Goal: Complete application form

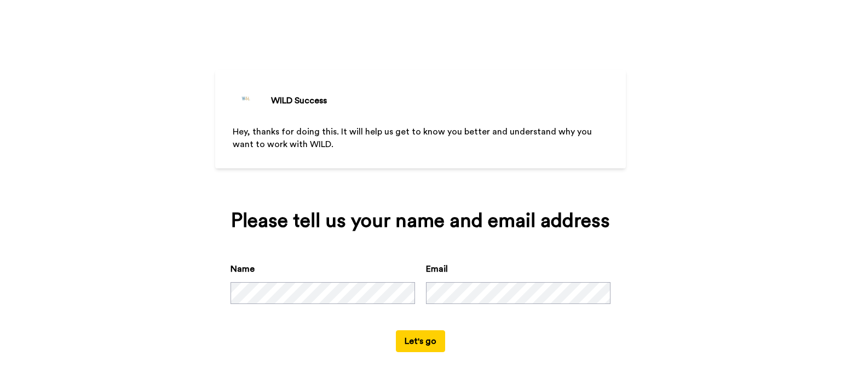
scroll to position [2, 0]
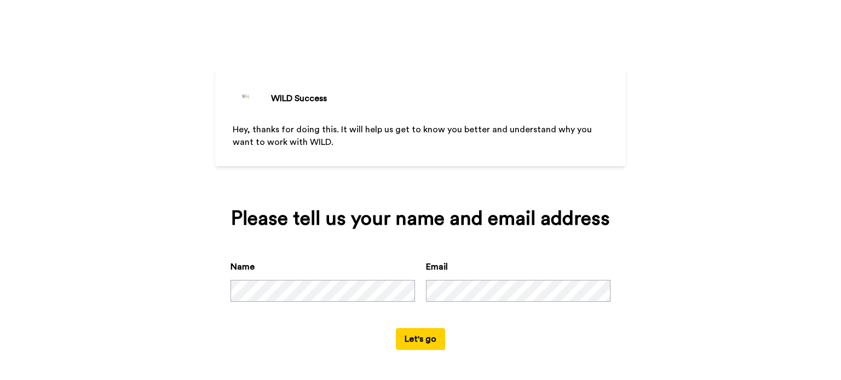
click at [409, 343] on button "Let's go" at bounding box center [420, 339] width 49 height 22
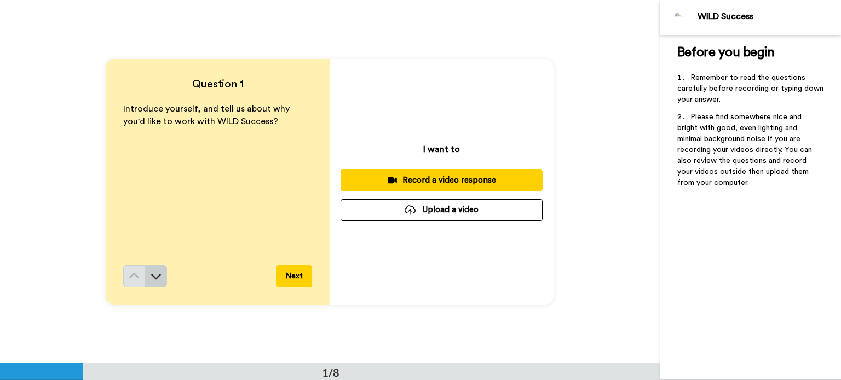
click at [159, 275] on button at bounding box center [156, 276] width 22 height 22
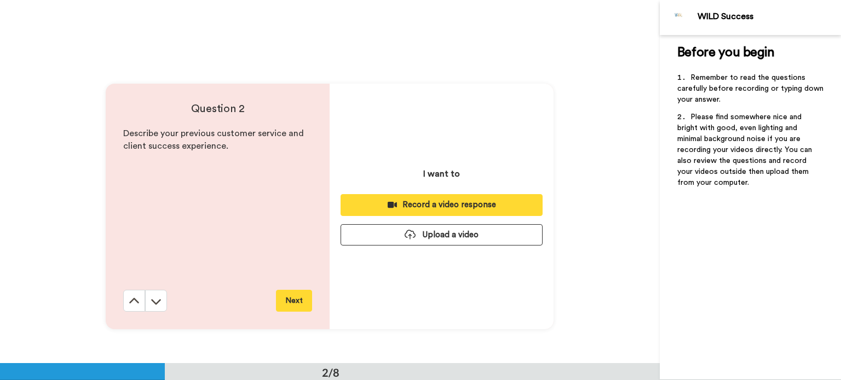
scroll to position [363, 0]
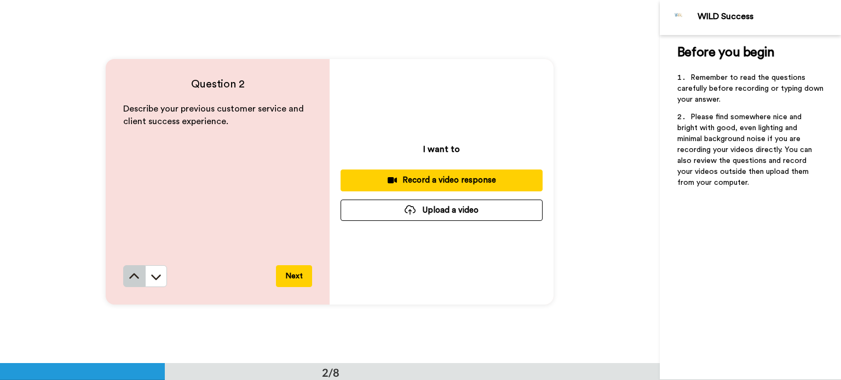
click at [125, 279] on button at bounding box center [134, 276] width 22 height 22
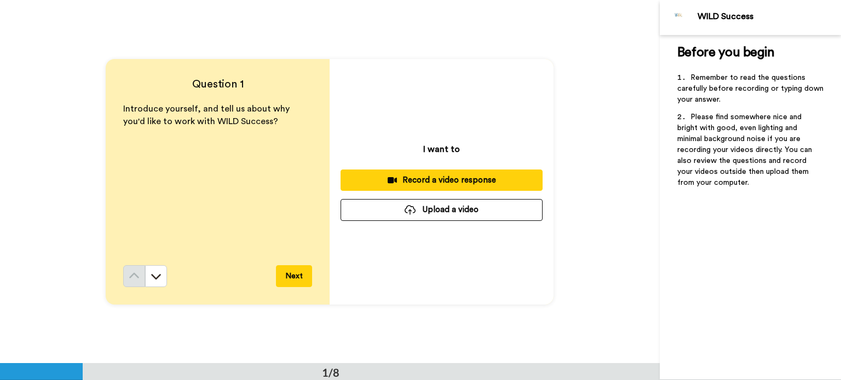
scroll to position [0, 0]
click at [593, 54] on div "Question 1 Introduce yourself, and tell us about why you'd like to work with WI…" at bounding box center [330, 181] width 660 height 363
click at [458, 178] on div "Record a video response" at bounding box center [441, 180] width 184 height 11
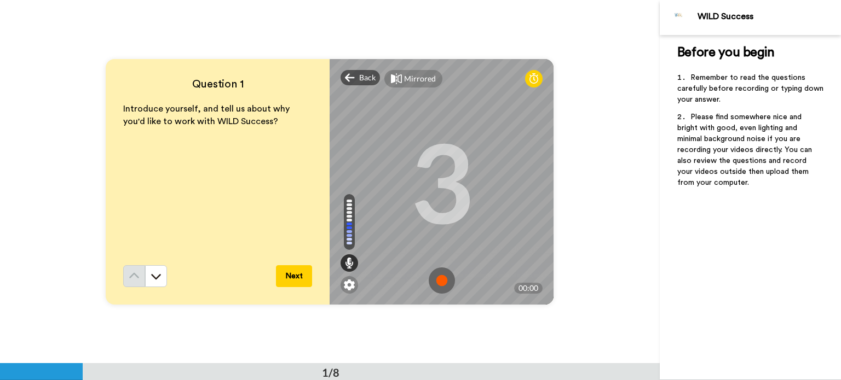
click at [440, 277] on img at bounding box center [442, 281] width 26 height 26
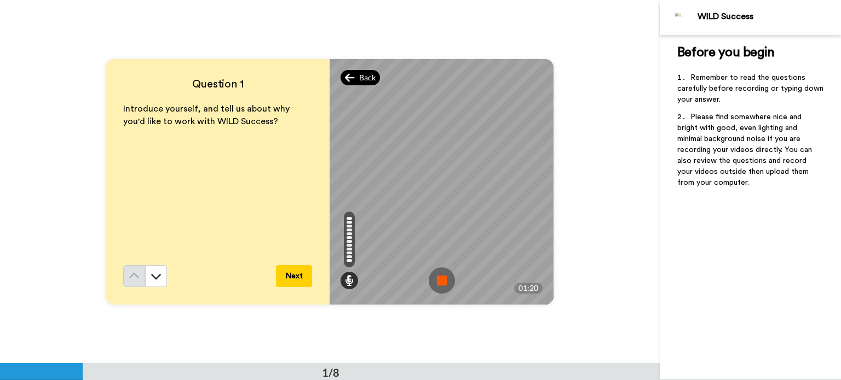
click at [359, 76] on span "Back" at bounding box center [367, 77] width 16 height 11
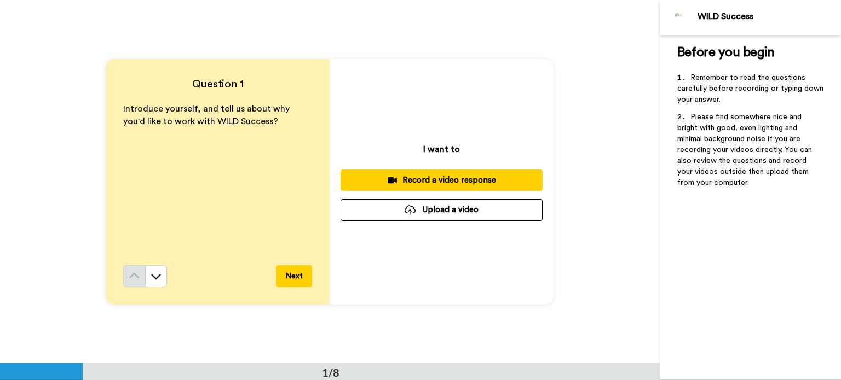
click at [423, 179] on div "Record a video response" at bounding box center [441, 180] width 184 height 11
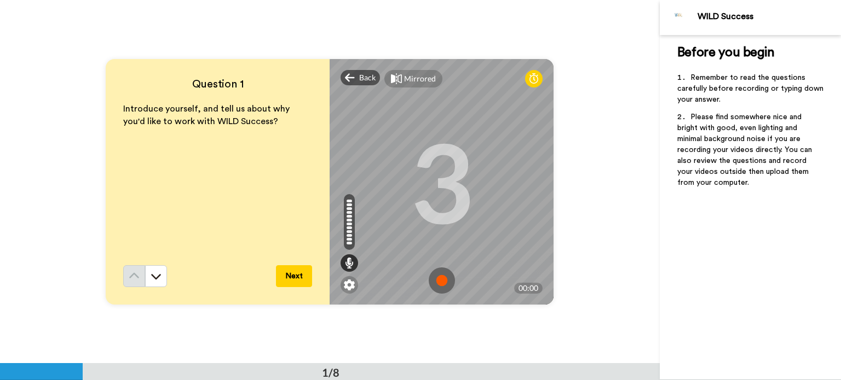
click at [438, 280] on img at bounding box center [442, 281] width 26 height 26
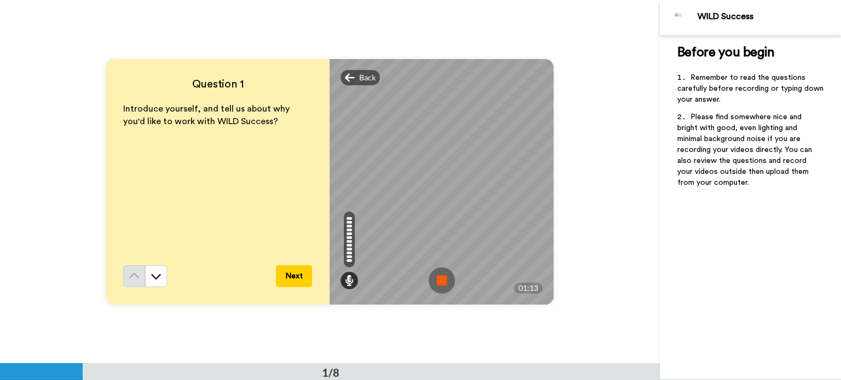
click at [438, 280] on img at bounding box center [442, 281] width 26 height 26
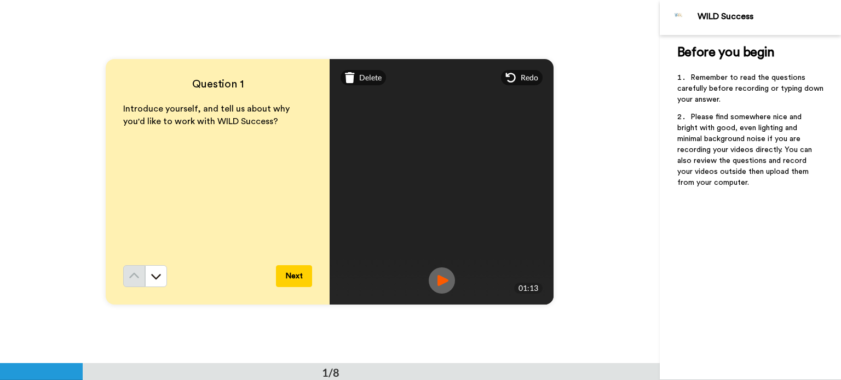
click at [438, 280] on img at bounding box center [442, 281] width 26 height 26
click at [293, 276] on button "Next" at bounding box center [294, 276] width 36 height 22
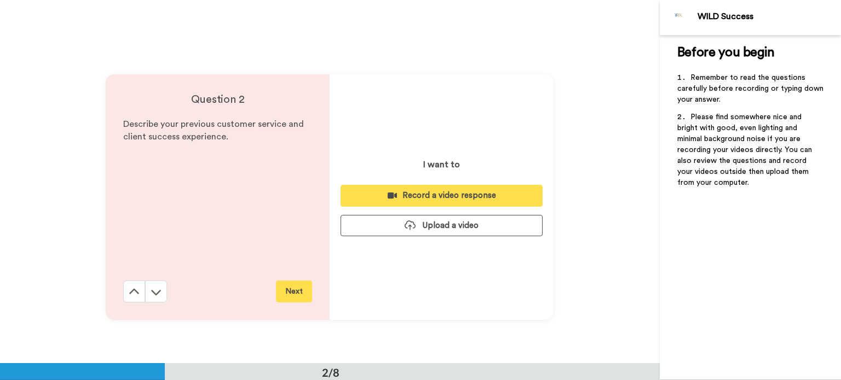
scroll to position [363, 0]
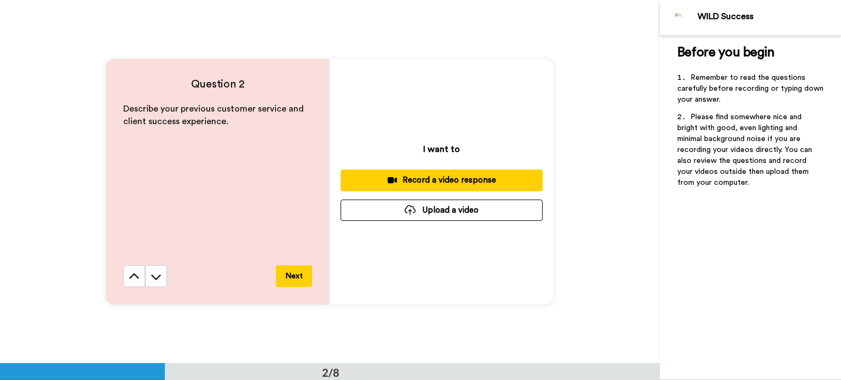
click at [429, 181] on div "Record a video response" at bounding box center [441, 180] width 184 height 11
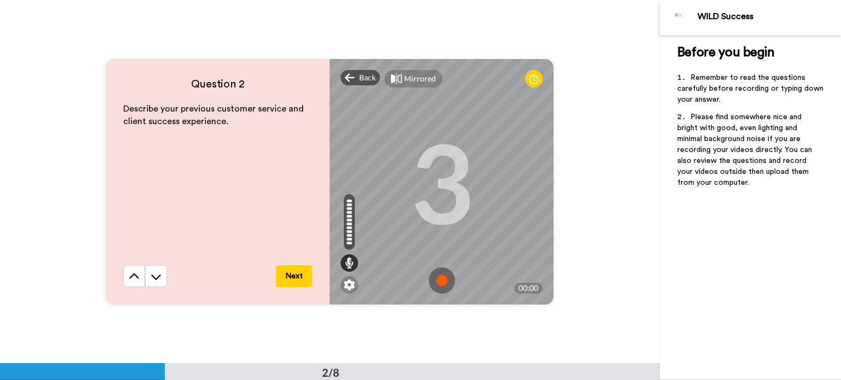
click at [441, 273] on img at bounding box center [442, 281] width 26 height 26
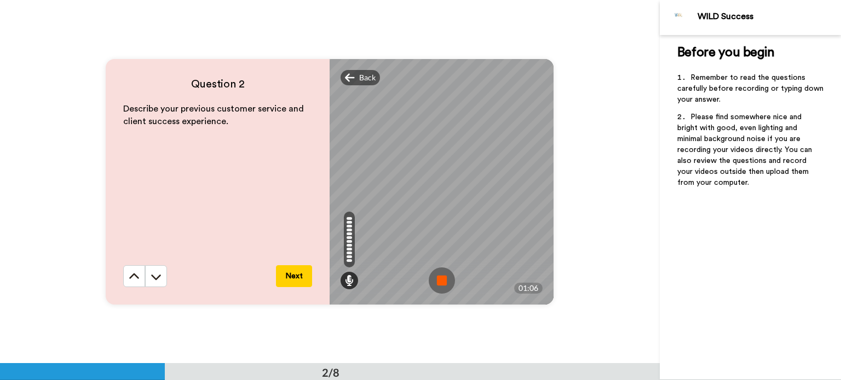
click at [431, 273] on img at bounding box center [442, 281] width 26 height 26
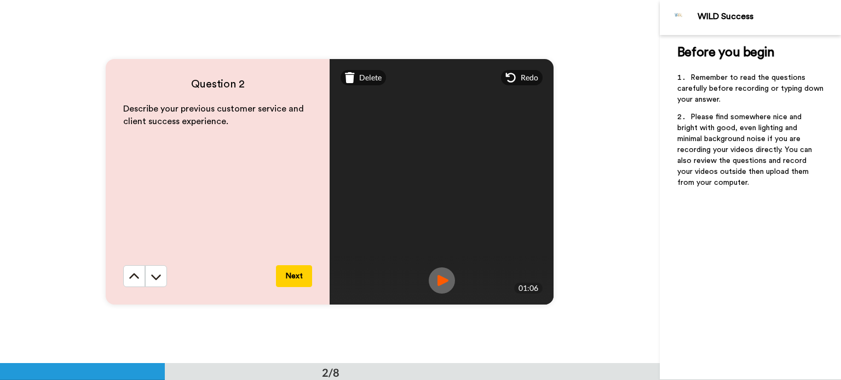
click at [444, 275] on img at bounding box center [442, 281] width 26 height 26
click at [287, 278] on button "Next" at bounding box center [294, 276] width 36 height 22
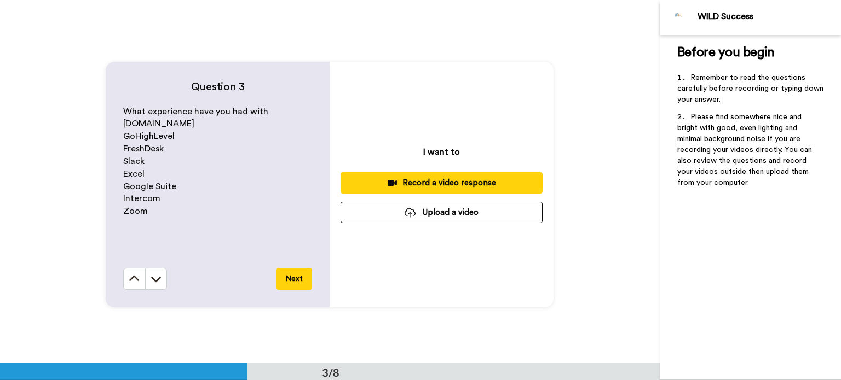
scroll to position [728, 0]
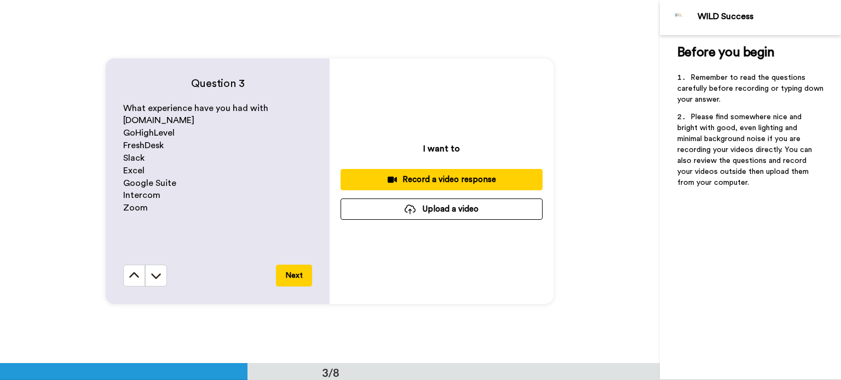
click at [442, 180] on div "Record a video response" at bounding box center [441, 179] width 184 height 11
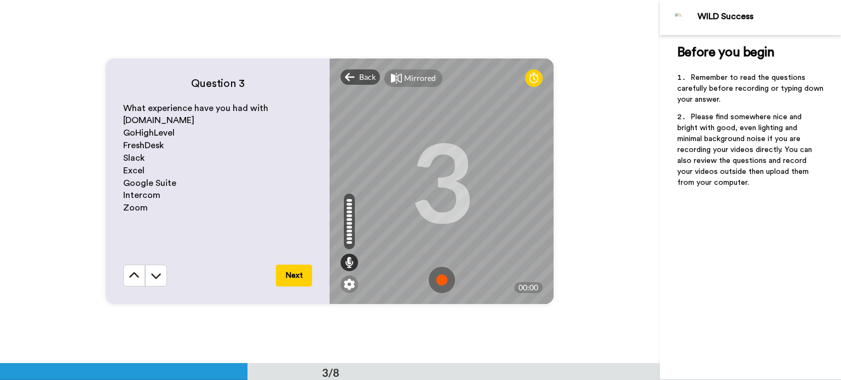
click at [441, 279] on img at bounding box center [442, 280] width 26 height 26
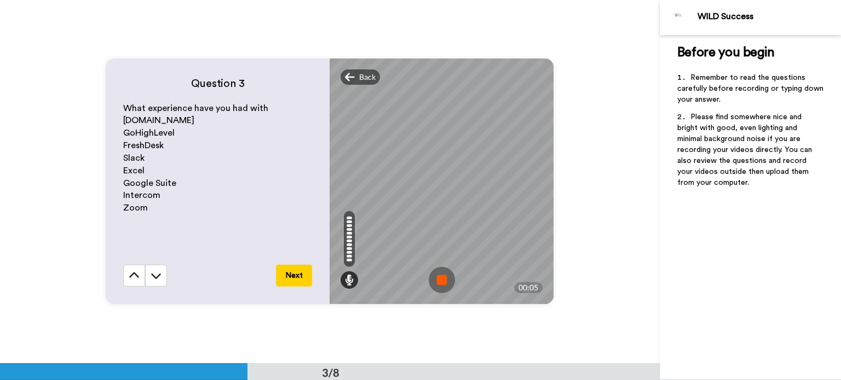
click at [443, 277] on img at bounding box center [442, 280] width 26 height 26
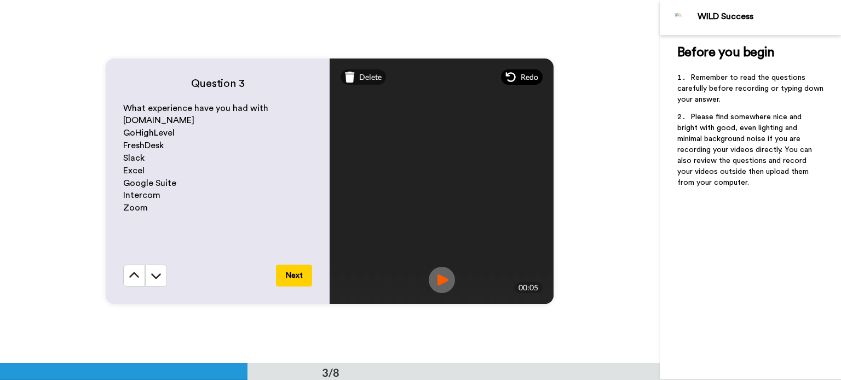
click at [513, 78] on icon at bounding box center [510, 77] width 11 height 11
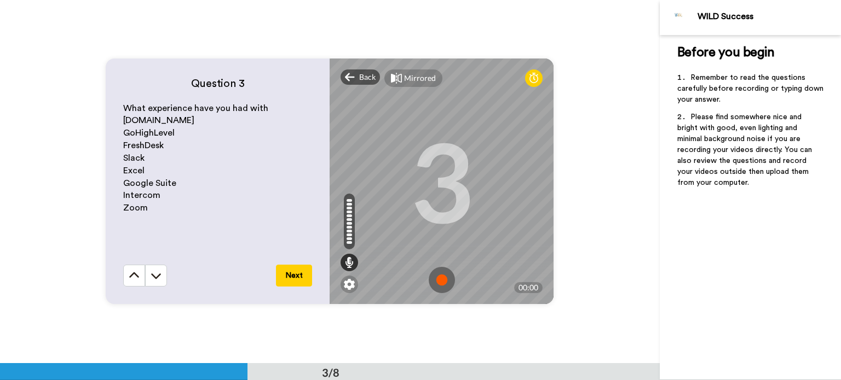
click at [438, 276] on img at bounding box center [442, 280] width 26 height 26
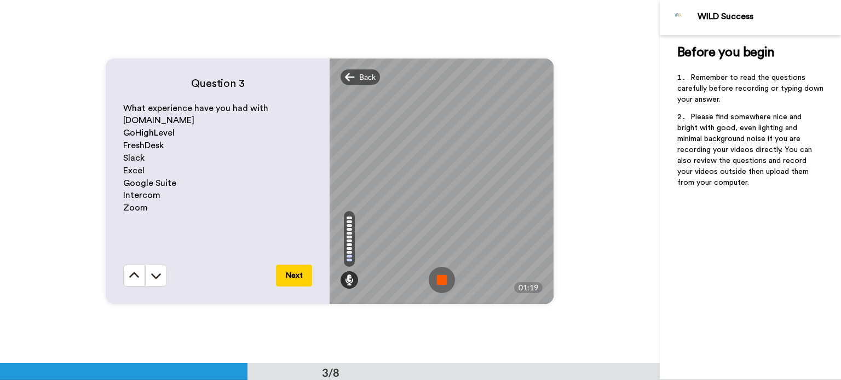
click at [438, 277] on img at bounding box center [442, 280] width 26 height 26
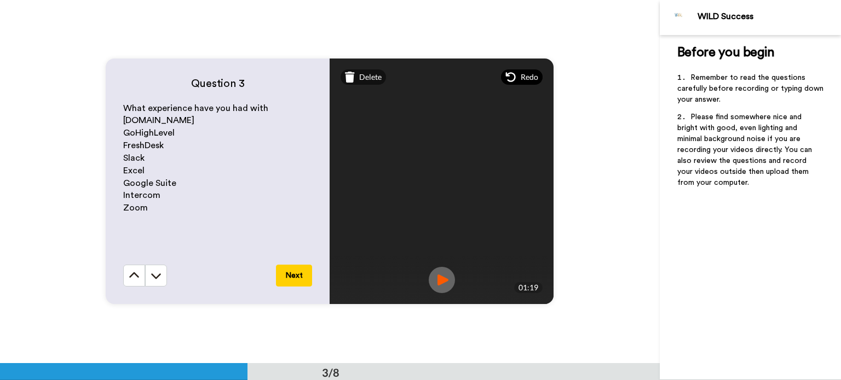
click at [511, 72] on icon at bounding box center [510, 77] width 11 height 11
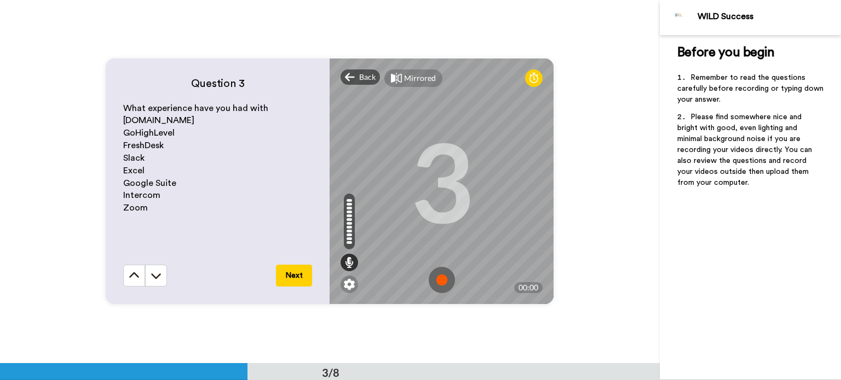
click at [438, 271] on img at bounding box center [442, 280] width 26 height 26
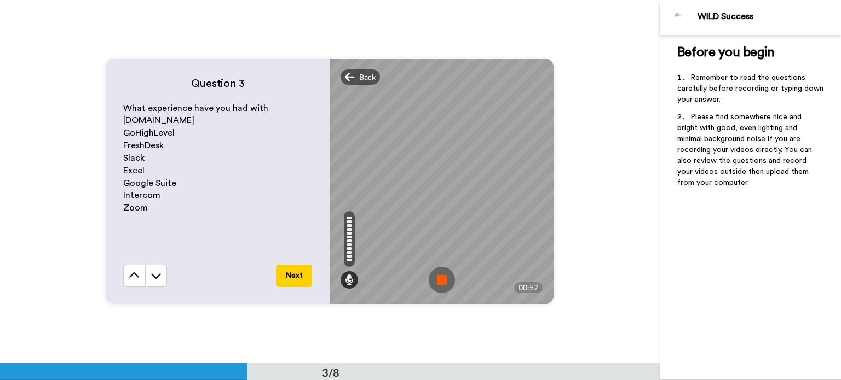
click at [438, 271] on img at bounding box center [442, 280] width 26 height 26
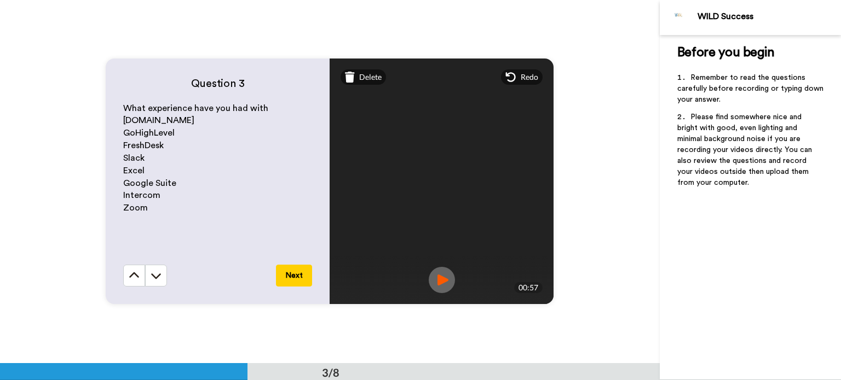
click at [435, 275] on img at bounding box center [442, 280] width 26 height 26
click at [293, 273] on button "Next" at bounding box center [294, 276] width 36 height 22
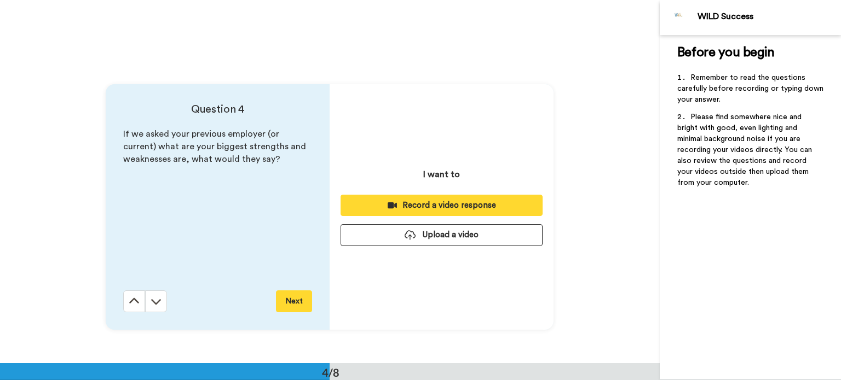
scroll to position [1091, 0]
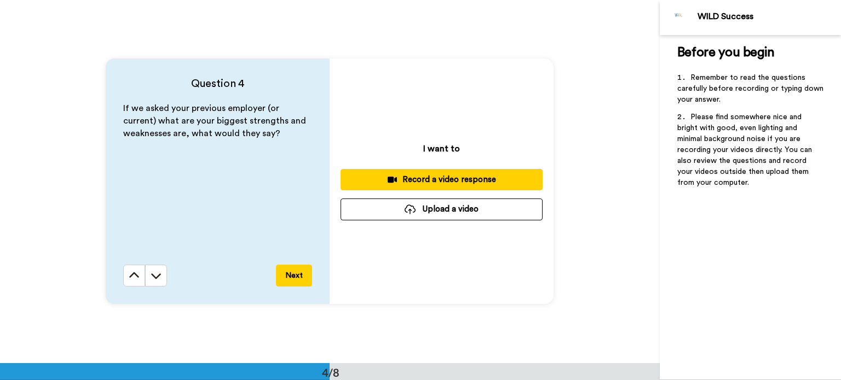
click at [432, 178] on div "Record a video response" at bounding box center [441, 179] width 184 height 11
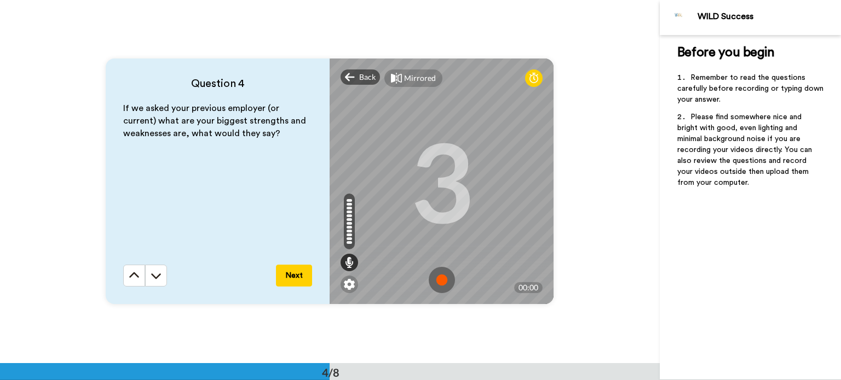
click at [439, 280] on img at bounding box center [442, 280] width 26 height 26
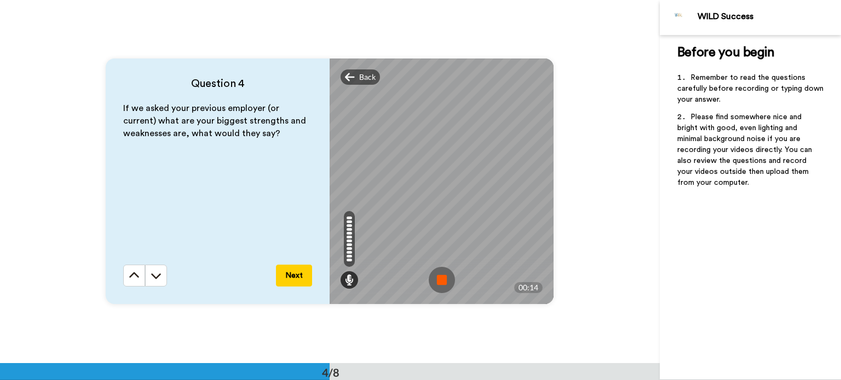
click at [446, 274] on img at bounding box center [442, 280] width 26 height 26
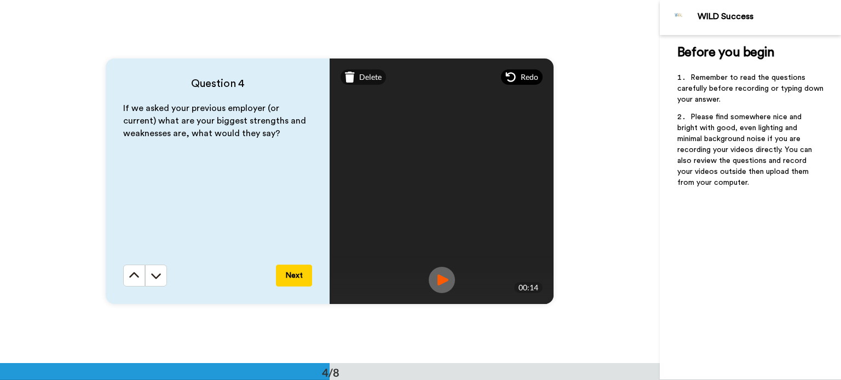
click at [512, 77] on icon at bounding box center [510, 77] width 11 height 11
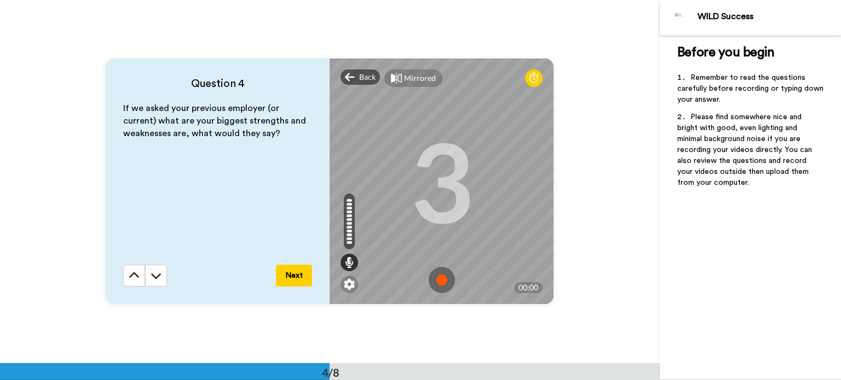
click at [438, 271] on img at bounding box center [442, 280] width 26 height 26
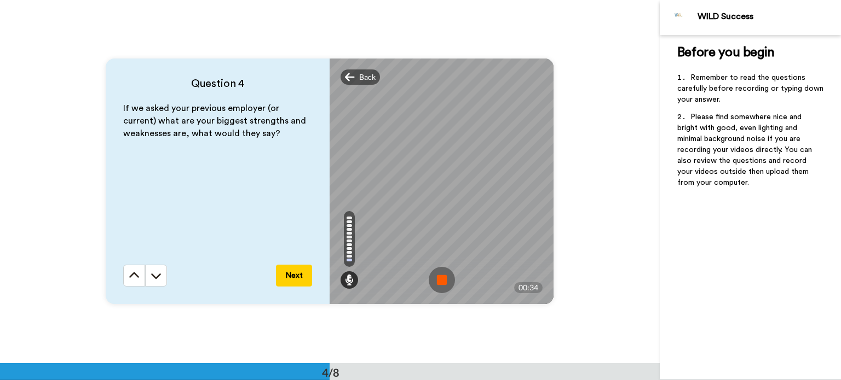
click at [438, 271] on img at bounding box center [442, 280] width 26 height 26
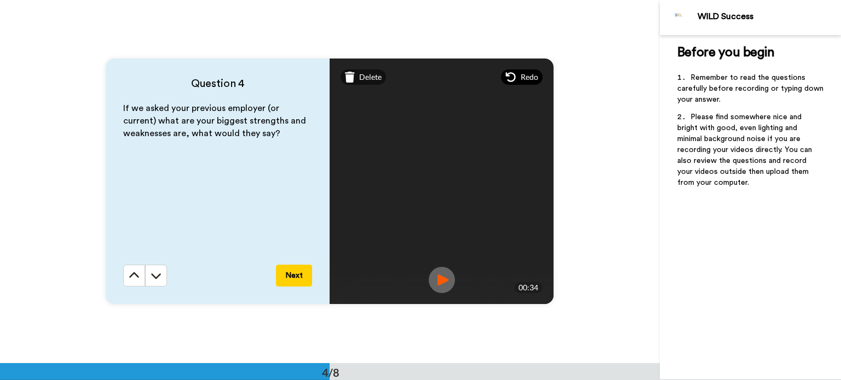
click at [525, 80] on span "Redo" at bounding box center [529, 77] width 18 height 11
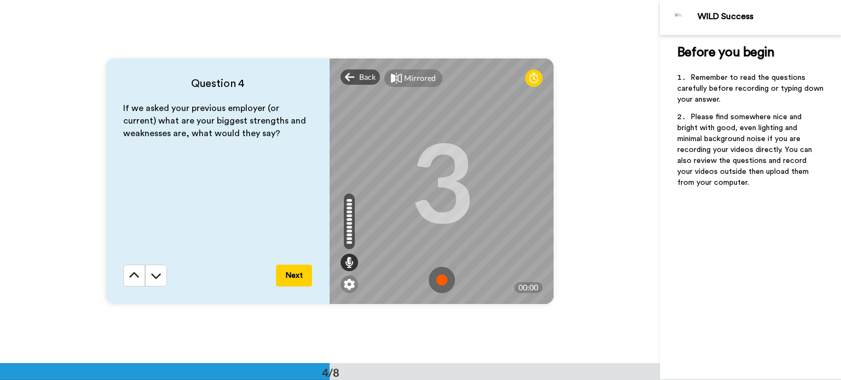
click at [437, 281] on img at bounding box center [442, 280] width 26 height 26
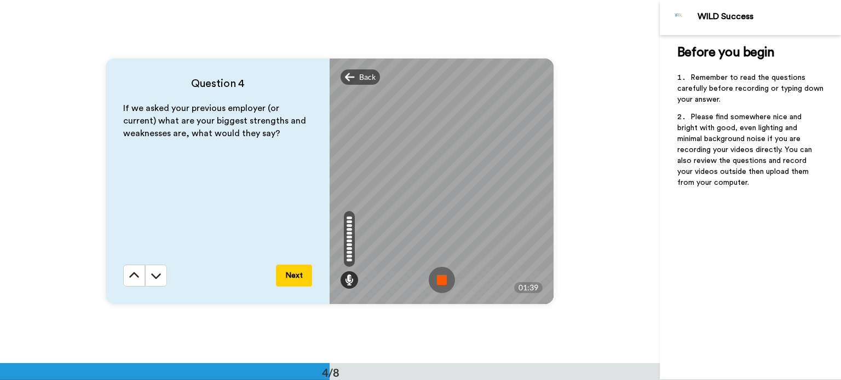
click at [437, 281] on img at bounding box center [442, 280] width 26 height 26
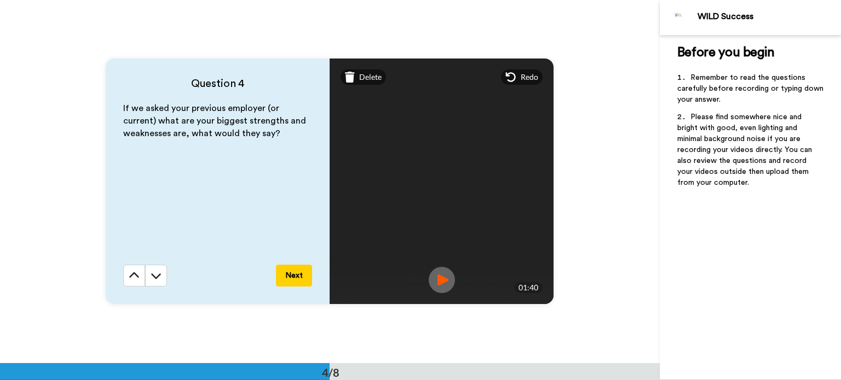
click at [437, 274] on img at bounding box center [442, 280] width 26 height 26
click at [289, 273] on button "Next" at bounding box center [294, 276] width 36 height 22
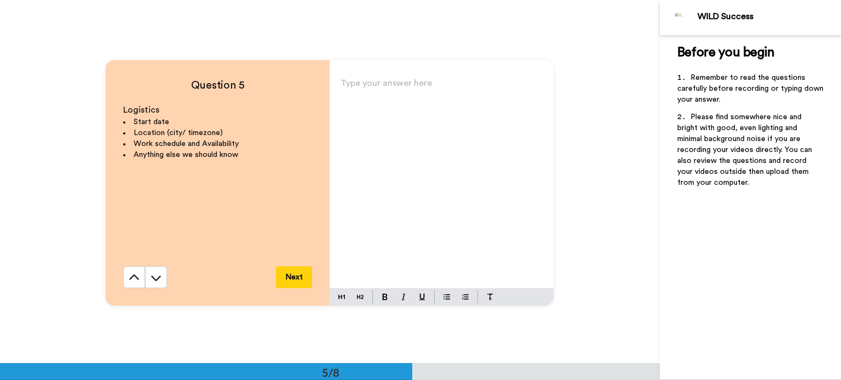
scroll to position [1455, 0]
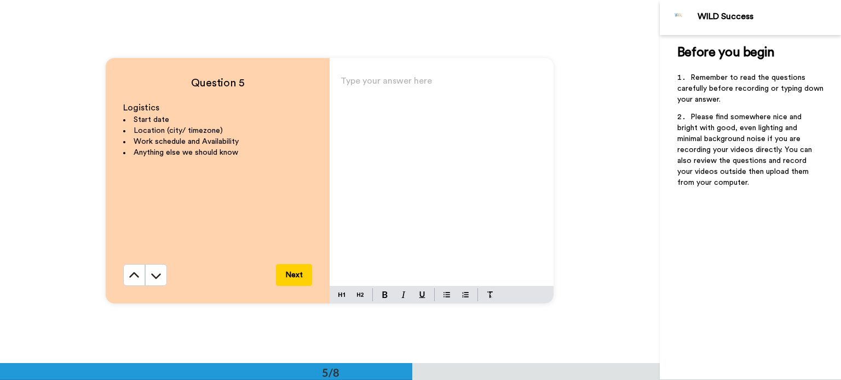
click at [421, 88] on p "Type your answer here ﻿" at bounding box center [441, 85] width 202 height 15
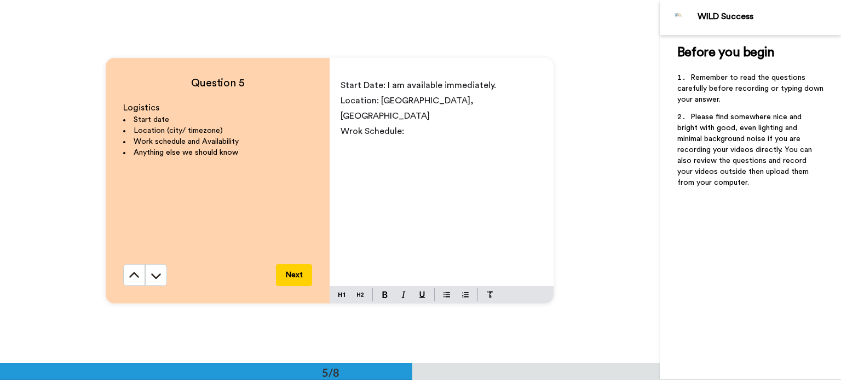
click at [348, 127] on span "Wrok Schedule:" at bounding box center [371, 131] width 63 height 9
click at [414, 124] on p "Work Schedule:" at bounding box center [441, 131] width 202 height 15
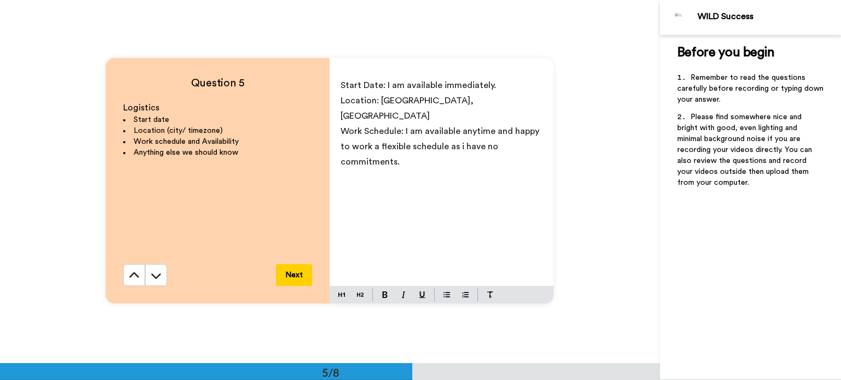
click at [352, 170] on p "﻿" at bounding box center [441, 177] width 202 height 15
click at [509, 177] on div "Start Date: I am available immediately. Location: [GEOGRAPHIC_DATA], [GEOGRAPHI…" at bounding box center [441, 179] width 224 height 213
click at [298, 269] on button "Next" at bounding box center [294, 275] width 36 height 22
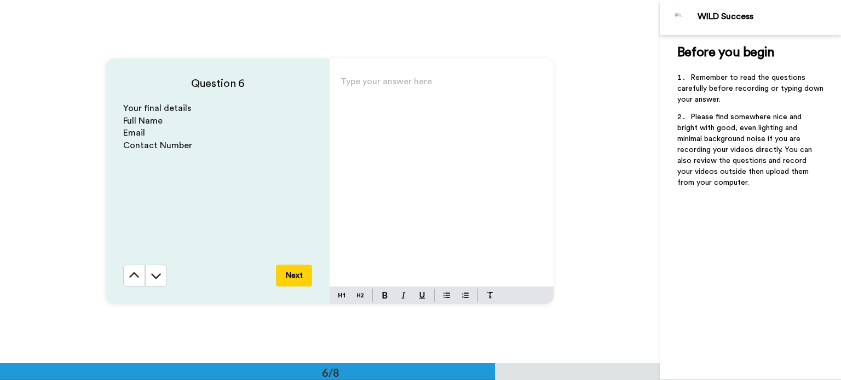
scroll to position [1819, 0]
click at [416, 115] on div "Type your answer here ﻿" at bounding box center [441, 179] width 224 height 213
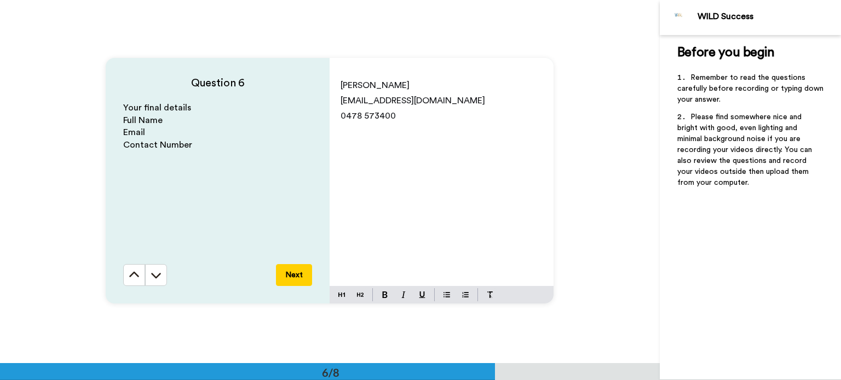
click at [373, 117] on span "0478 573400" at bounding box center [367, 116] width 55 height 9
click at [291, 276] on button "Next" at bounding box center [294, 275] width 36 height 22
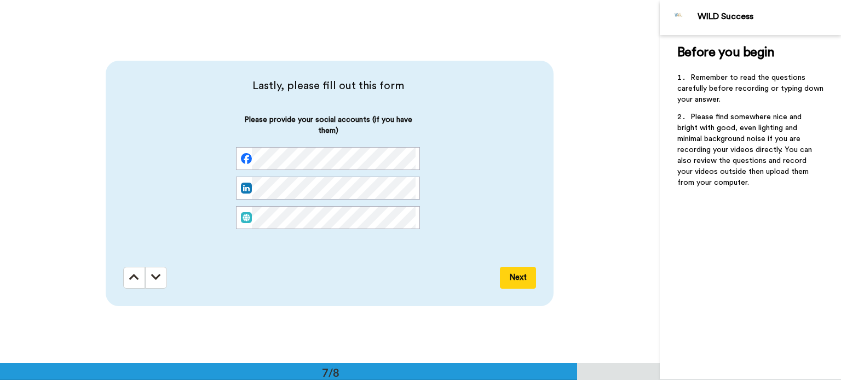
scroll to position [2183, 0]
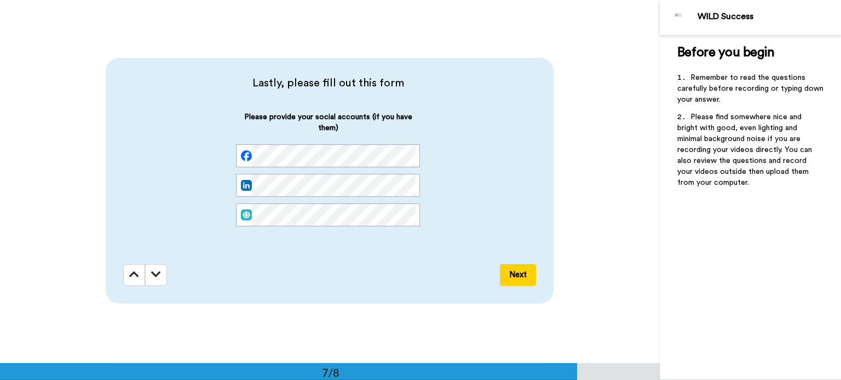
click at [508, 274] on button "Next" at bounding box center [518, 275] width 36 height 22
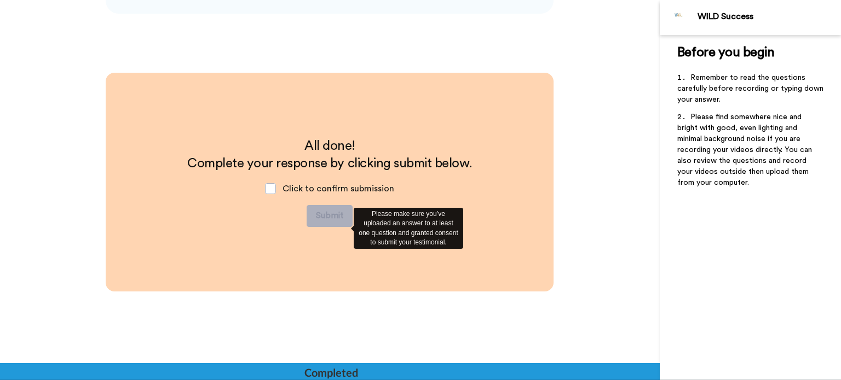
scroll to position [2474, 0]
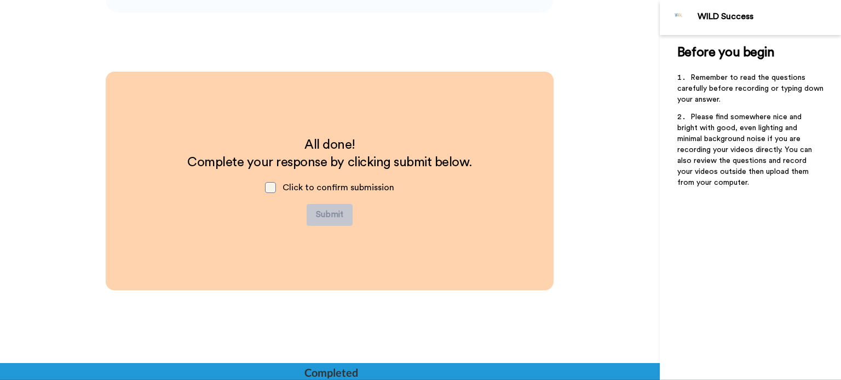
click at [267, 188] on span at bounding box center [270, 187] width 11 height 11
click at [323, 215] on button "Submit" at bounding box center [329, 215] width 46 height 22
